Goal: Task Accomplishment & Management: Manage account settings

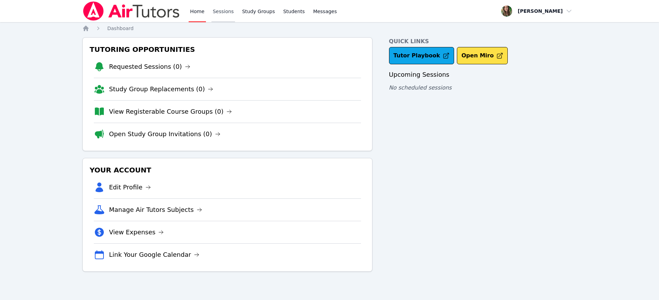
click at [223, 15] on link "Sessions" at bounding box center [223, 11] width 24 height 22
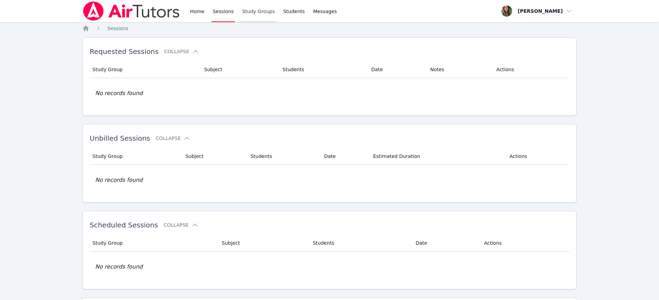
click at [260, 19] on link "Study Groups" at bounding box center [258, 11] width 36 height 22
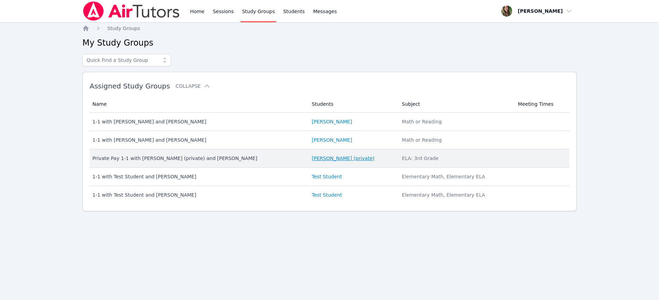
click at [319, 161] on link "[PERSON_NAME] (private)" at bounding box center [343, 158] width 63 height 7
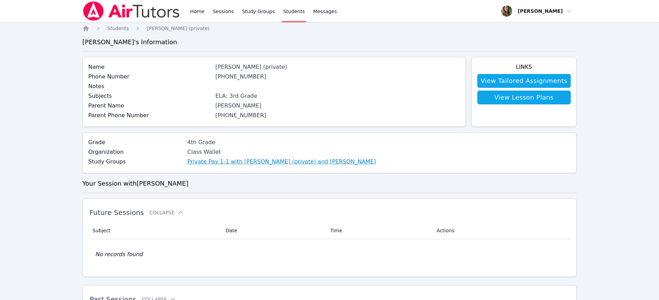
click at [224, 165] on link "Private Pay 1-1 with [PERSON_NAME] (private) and [PERSON_NAME]" at bounding box center [281, 162] width 188 height 8
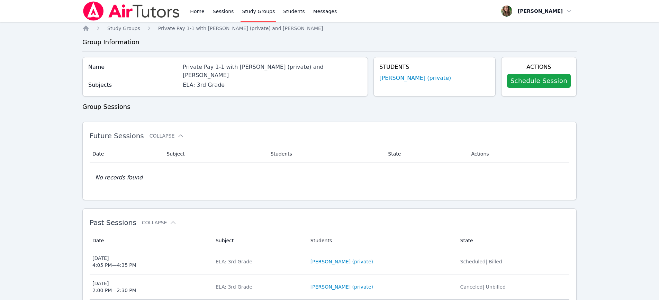
click at [515, 90] on div "Actions Schedule Session" at bounding box center [538, 76] width 75 height 39
click at [516, 84] on link "Schedule Session" at bounding box center [539, 81] width 64 height 14
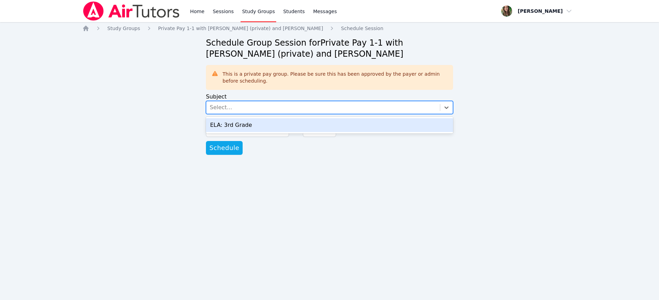
click at [251, 102] on div "Select..." at bounding box center [322, 107] width 233 height 12
click at [248, 123] on div "ELA: 3rd Grade" at bounding box center [329, 125] width 247 height 14
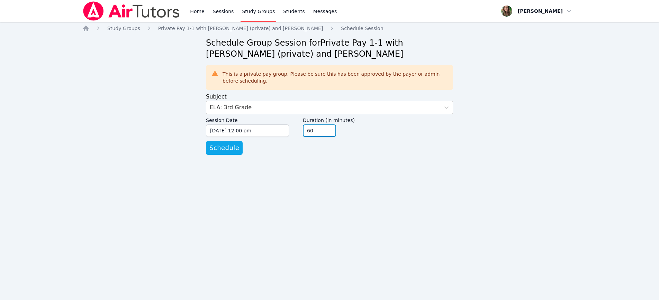
click at [332, 134] on input "60" at bounding box center [319, 131] width 33 height 12
click at [329, 134] on input "45" at bounding box center [319, 131] width 33 height 12
type input "30"
click at [329, 134] on input "30" at bounding box center [319, 131] width 33 height 12
click at [246, 129] on input "[DATE] 12:00 pm" at bounding box center [247, 131] width 83 height 12
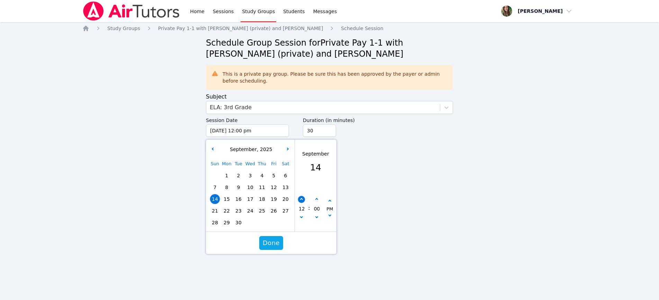
click at [303, 199] on button "button" at bounding box center [301, 199] width 7 height 7
type input "[DATE] 01:00 pm"
type input "01"
click at [303, 199] on button "button" at bounding box center [301, 199] width 7 height 7
type input "[DATE] 02:00 pm"
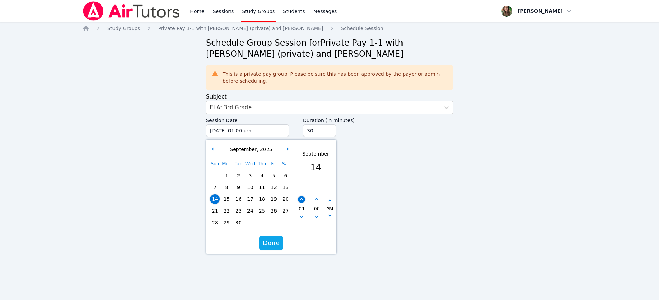
type input "02"
click at [264, 248] on button "Done" at bounding box center [271, 243] width 24 height 14
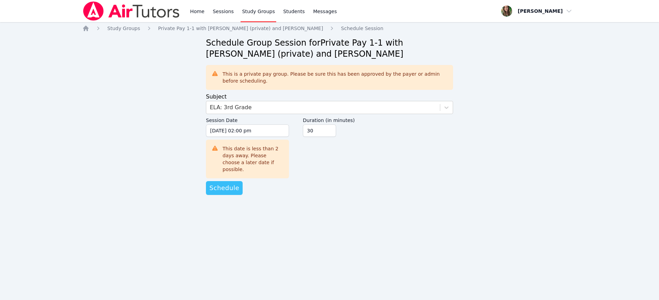
click at [233, 188] on button "Schedule" at bounding box center [224, 188] width 37 height 14
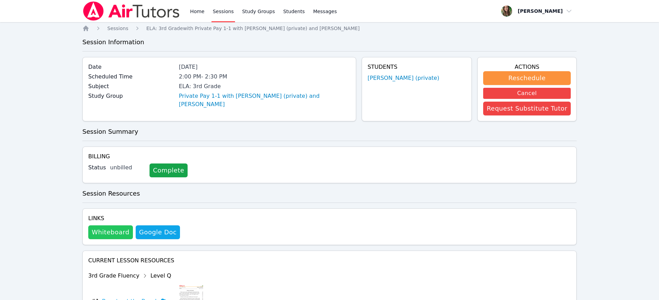
click at [118, 233] on button "Whiteboard" at bounding box center [110, 233] width 45 height 14
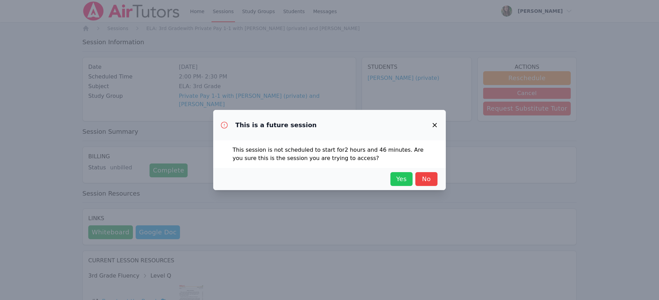
click at [403, 181] on span "Yes" at bounding box center [401, 179] width 15 height 10
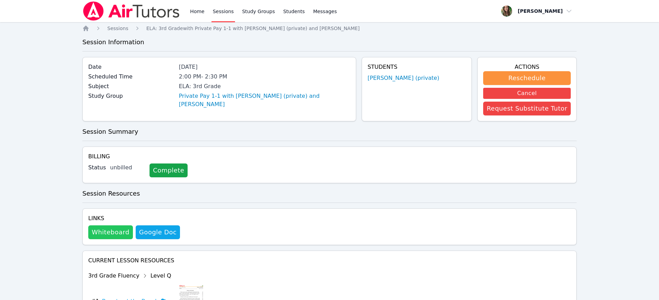
click at [106, 230] on button "Whiteboard" at bounding box center [110, 233] width 45 height 14
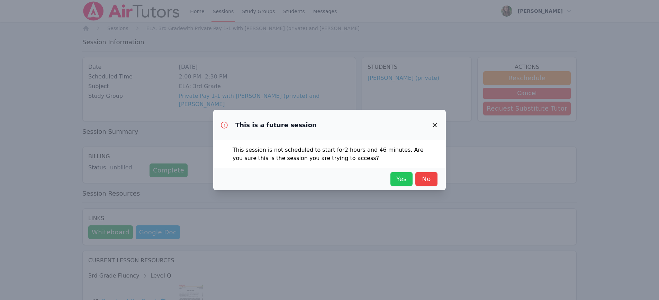
click at [399, 184] on button "Yes" at bounding box center [401, 179] width 22 height 14
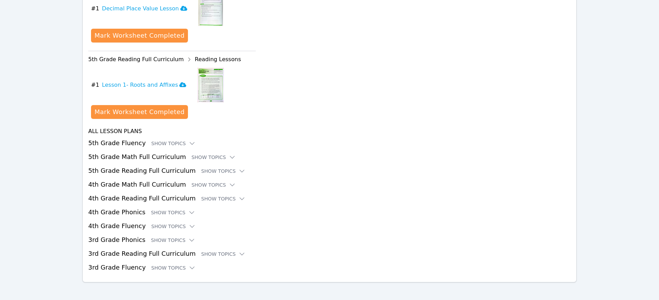
scroll to position [909, 0]
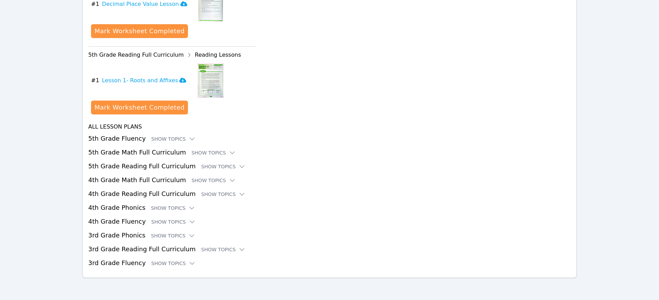
click at [150, 149] on h3 "5th Grade Math Full Curriculum Show Topics" at bounding box center [329, 153] width 482 height 10
click at [195, 154] on div "Show Topics" at bounding box center [213, 152] width 44 height 7
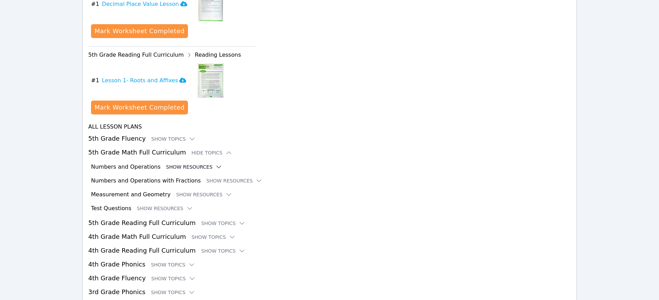
click at [194, 166] on button "Show Resources" at bounding box center [194, 167] width 56 height 7
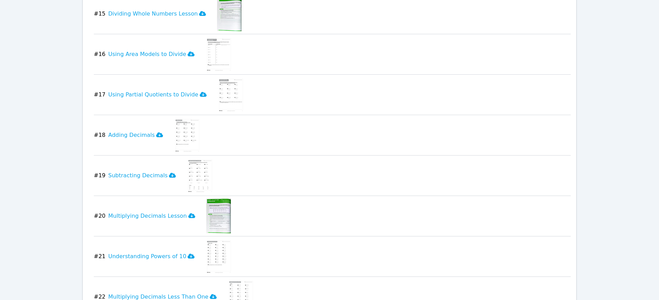
scroll to position [1674, 0]
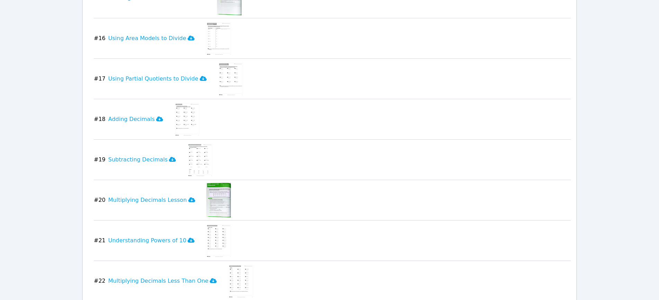
click at [210, 202] on img at bounding box center [218, 200] width 25 height 35
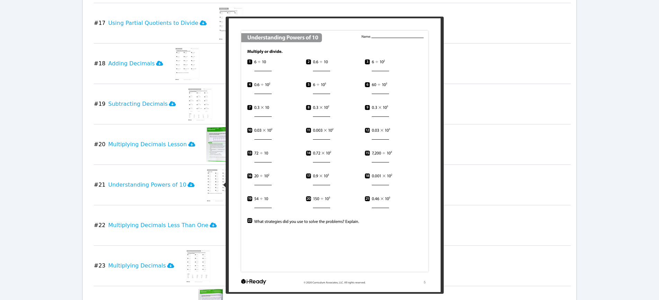
scroll to position [1733, 0]
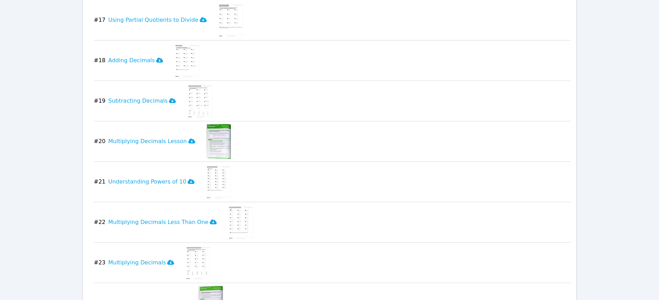
click at [233, 220] on img at bounding box center [241, 222] width 27 height 35
click at [130, 140] on h3 "Multiplying Decimals Lesson" at bounding box center [151, 141] width 87 height 8
click at [136, 223] on h3 "Multiplying Decimals Less Than One" at bounding box center [162, 222] width 108 height 8
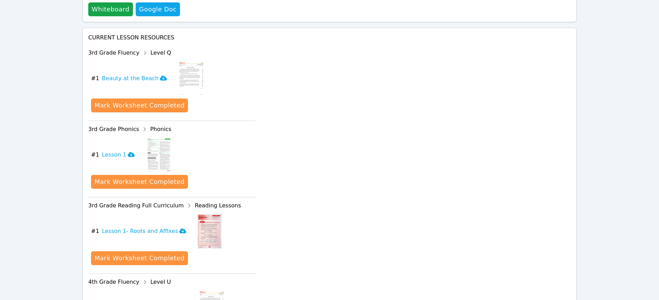
scroll to position [0, 0]
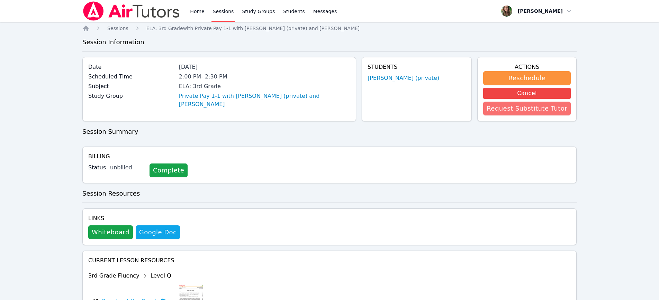
click at [503, 109] on button "Request Substitute Tutor" at bounding box center [527, 109] width 88 height 14
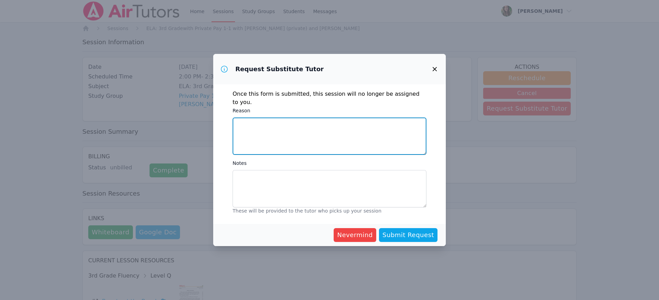
click at [257, 122] on textarea "Reason" at bounding box center [329, 136] width 194 height 37
type textarea "Family in town"
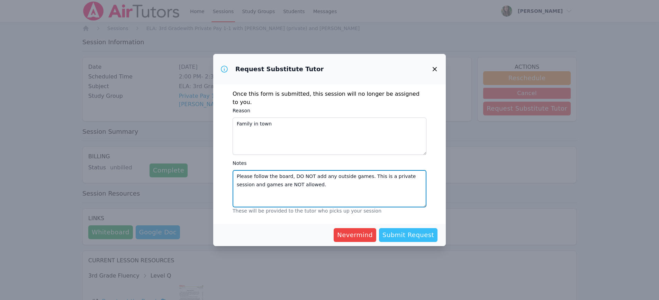
type textarea "Please follow the board, DO NOT add any outside games. This is a private sessio…"
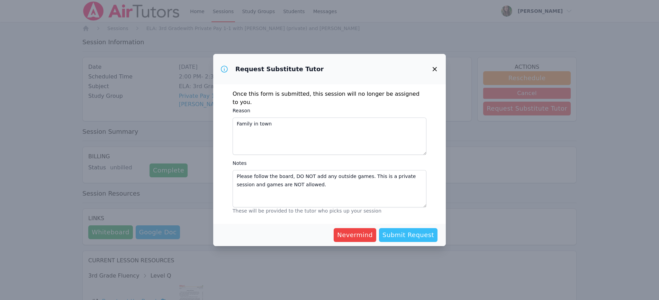
click at [416, 233] on span "Submit Request" at bounding box center [408, 235] width 52 height 10
